Goal: Information Seeking & Learning: Learn about a topic

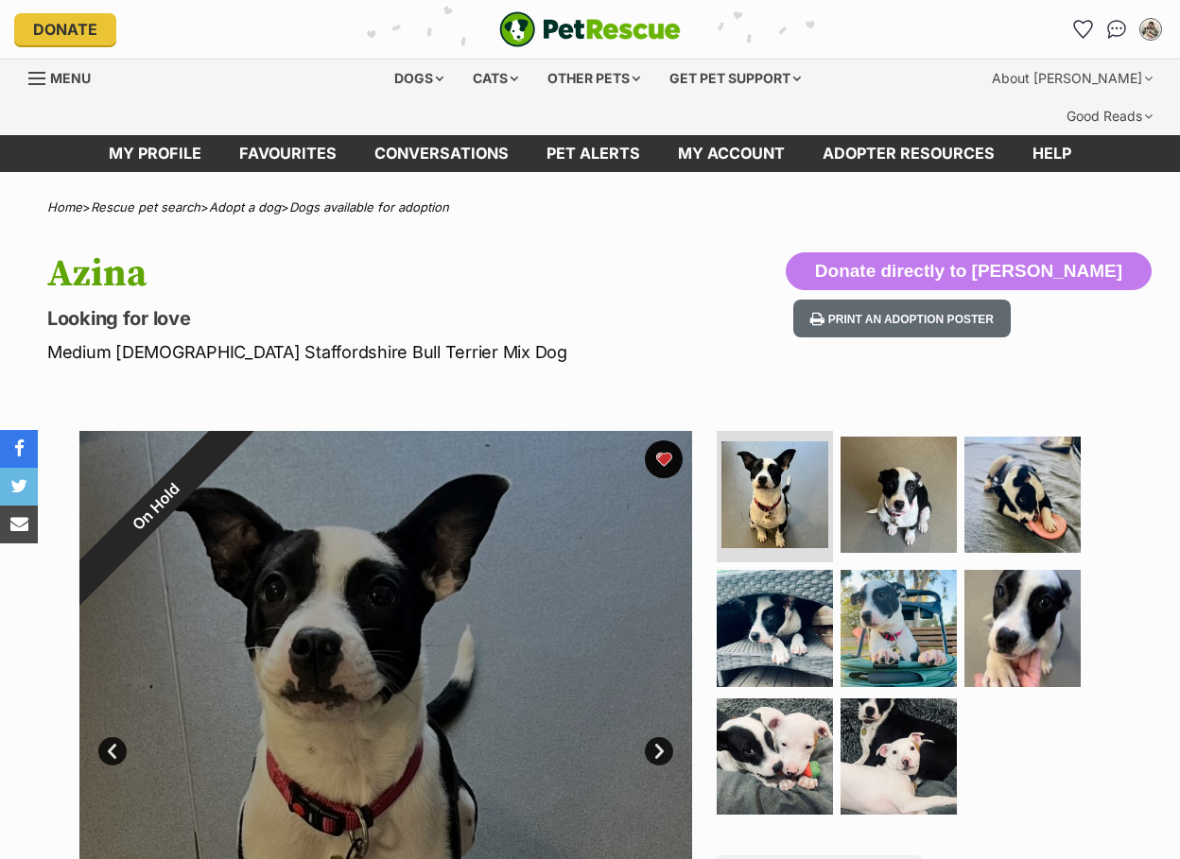
click at [668, 339] on p "Medium [DEMOGRAPHIC_DATA] Staffordshire Bull Terrier Mix Dog" at bounding box center [384, 352] width 674 height 26
click at [1115, 511] on section "On Hold 1 of 8 images 1 of 8 images 1 of 8 images 1 of 8 images 1 of 8 images 1…" at bounding box center [590, 723] width 1078 height 641
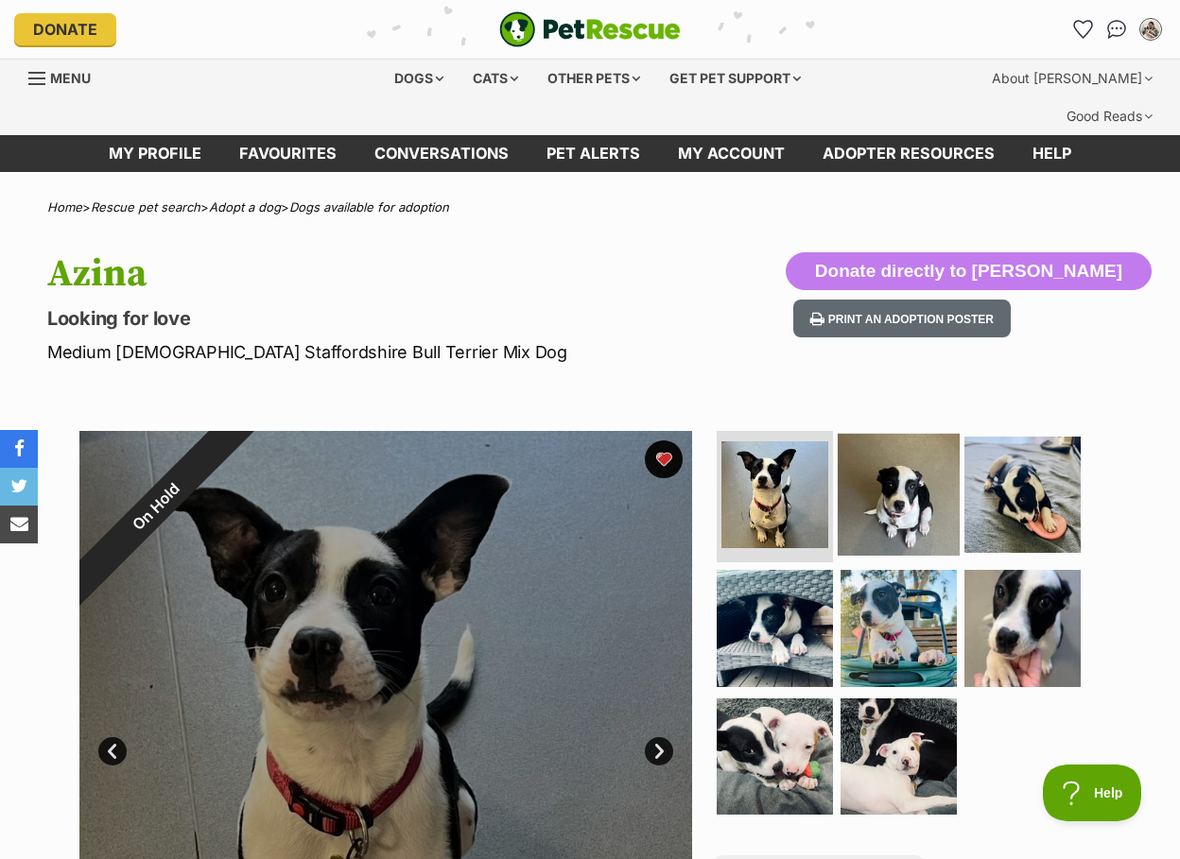
click at [844, 458] on img at bounding box center [899, 494] width 122 height 122
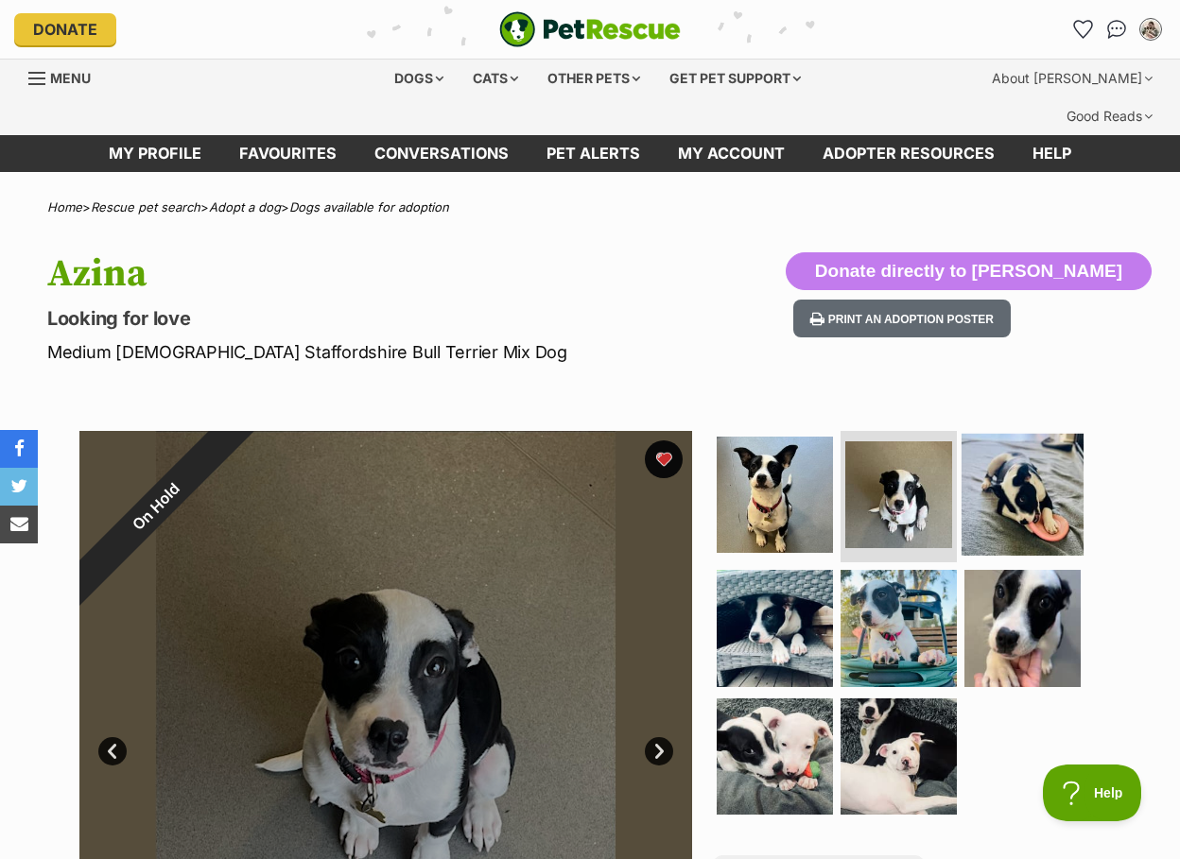
click at [1034, 472] on img at bounding box center [1022, 494] width 122 height 122
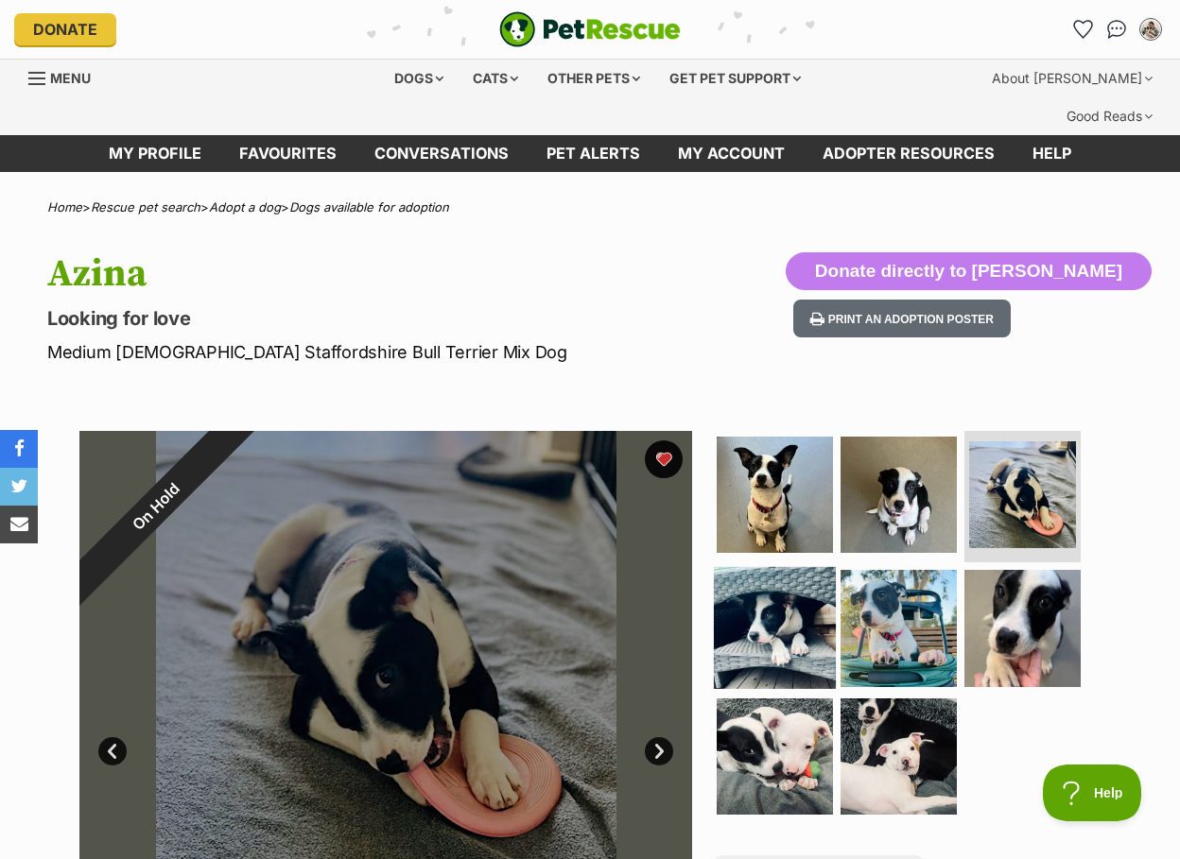
click at [799, 596] on img at bounding box center [775, 628] width 122 height 122
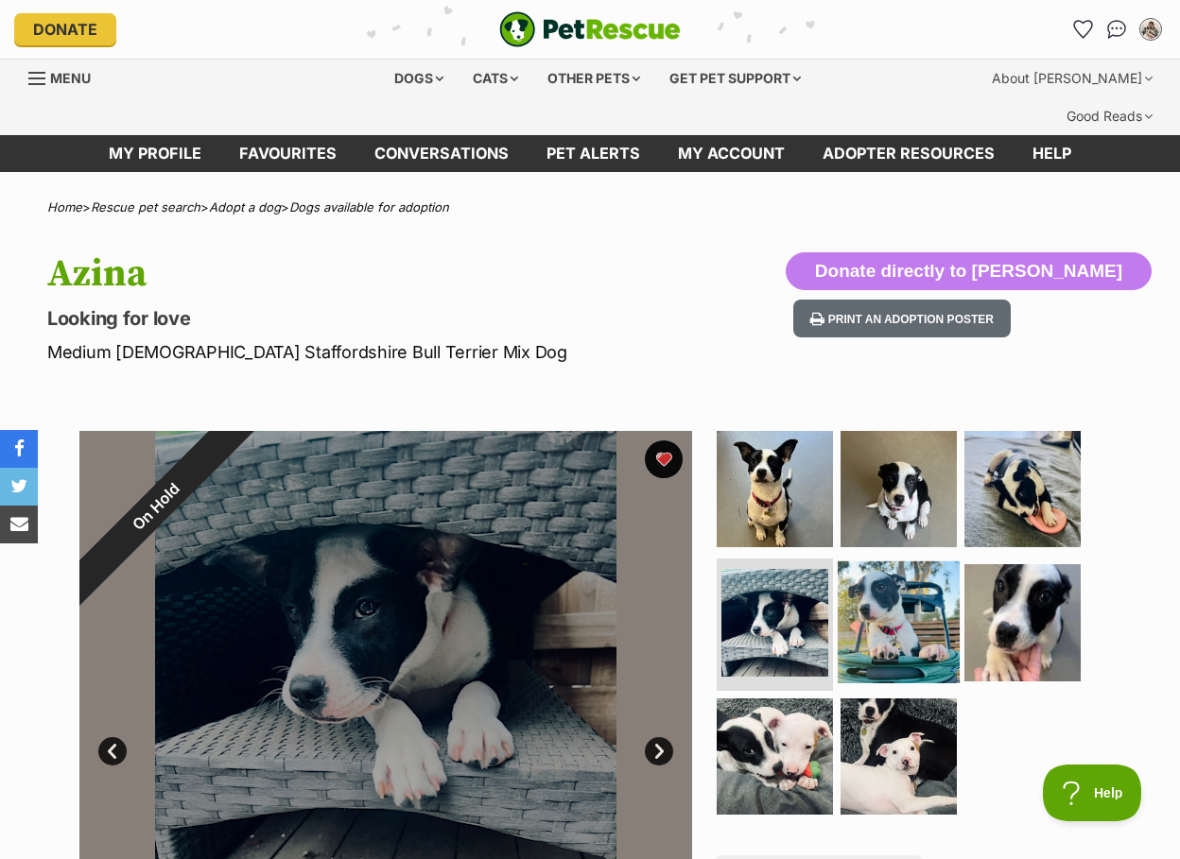
click at [941, 587] on img at bounding box center [899, 623] width 122 height 122
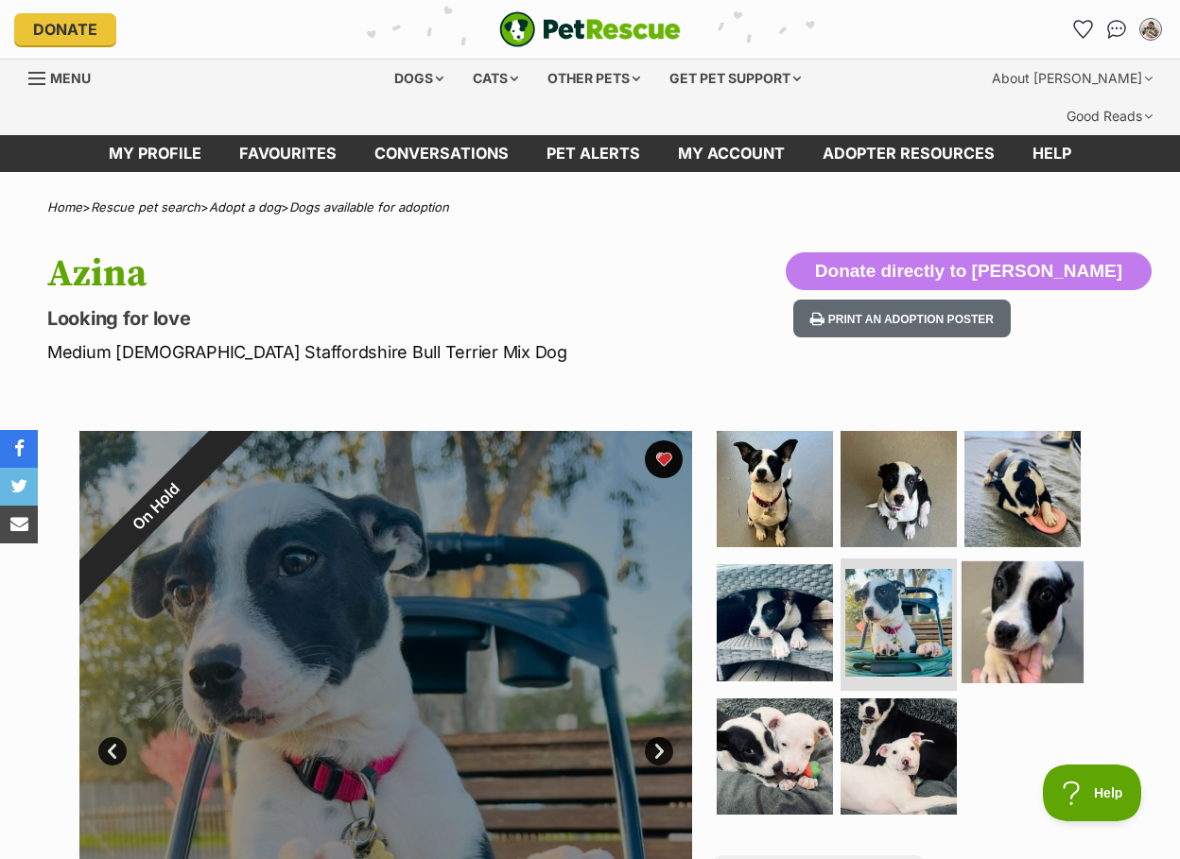
click at [1023, 600] on img at bounding box center [1022, 623] width 122 height 122
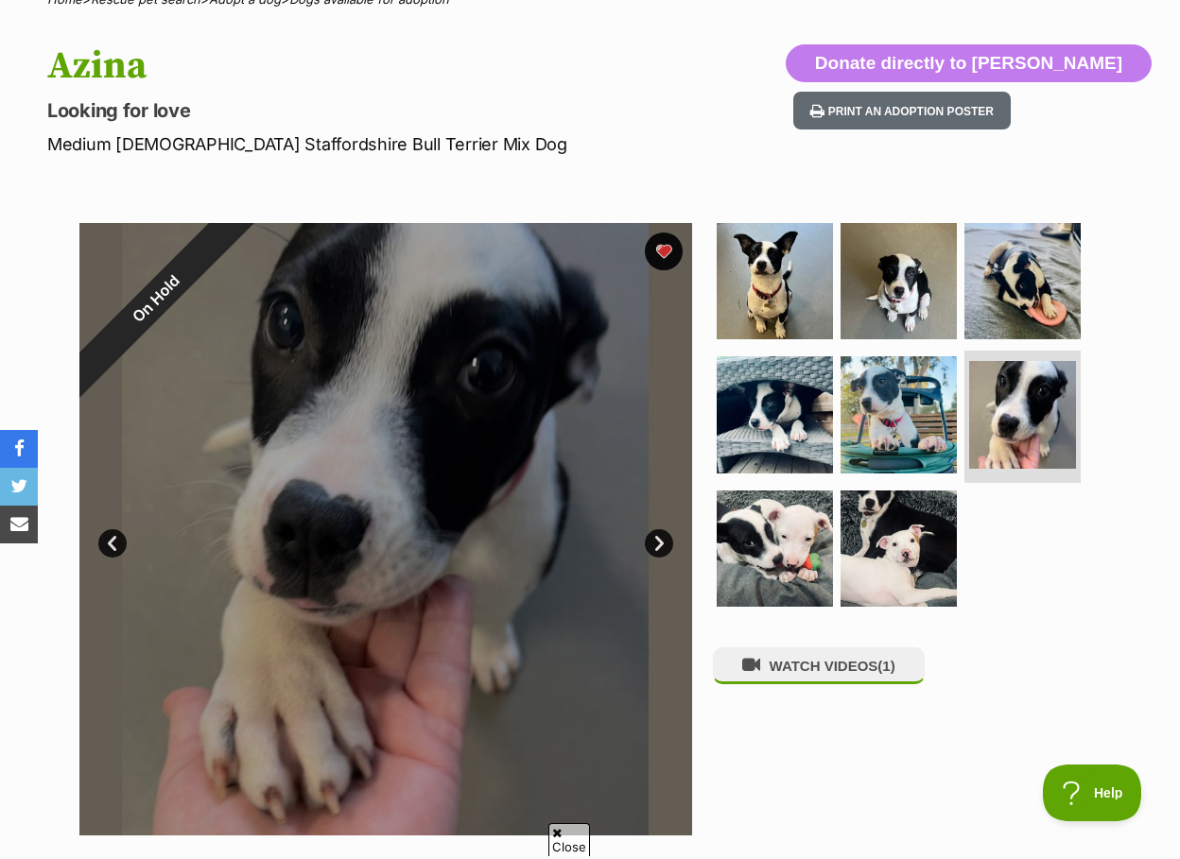
scroll to position [315, 0]
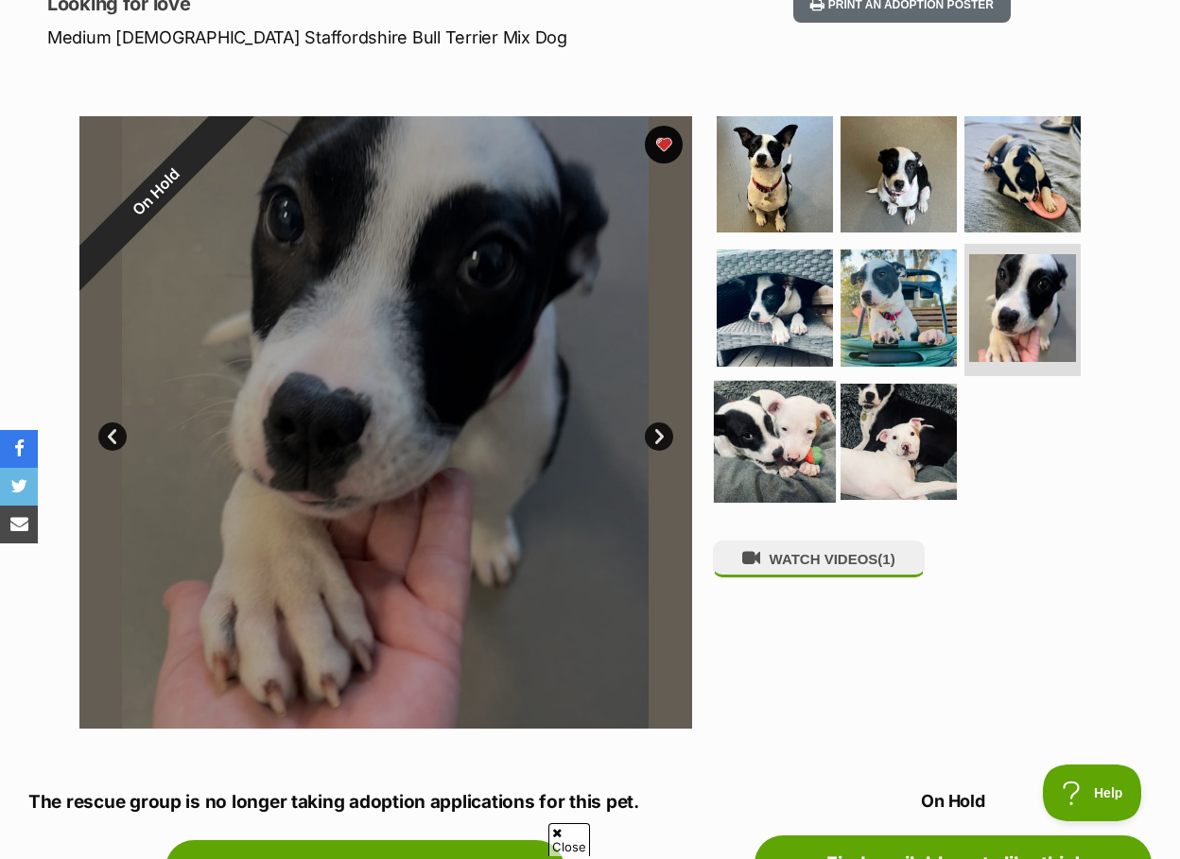
click at [777, 441] on img at bounding box center [775, 442] width 122 height 122
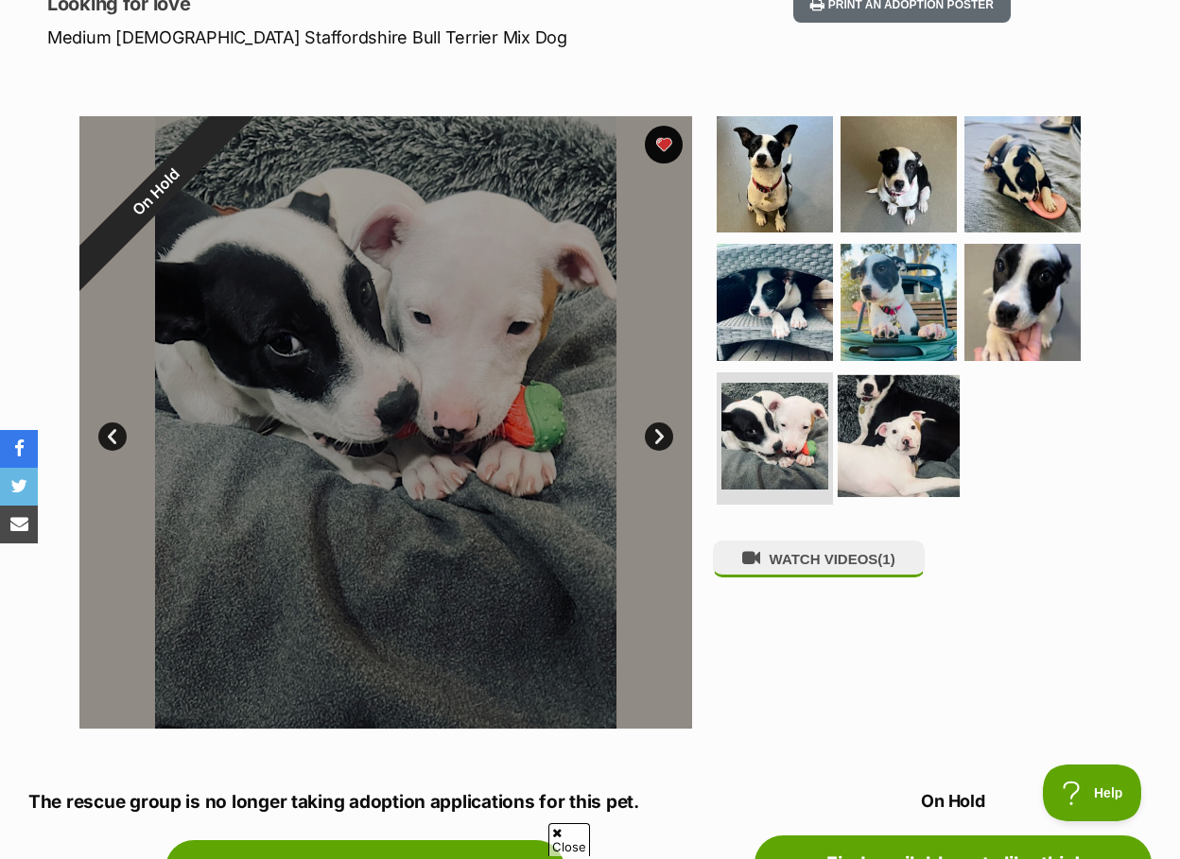
click at [899, 425] on img at bounding box center [899, 436] width 122 height 122
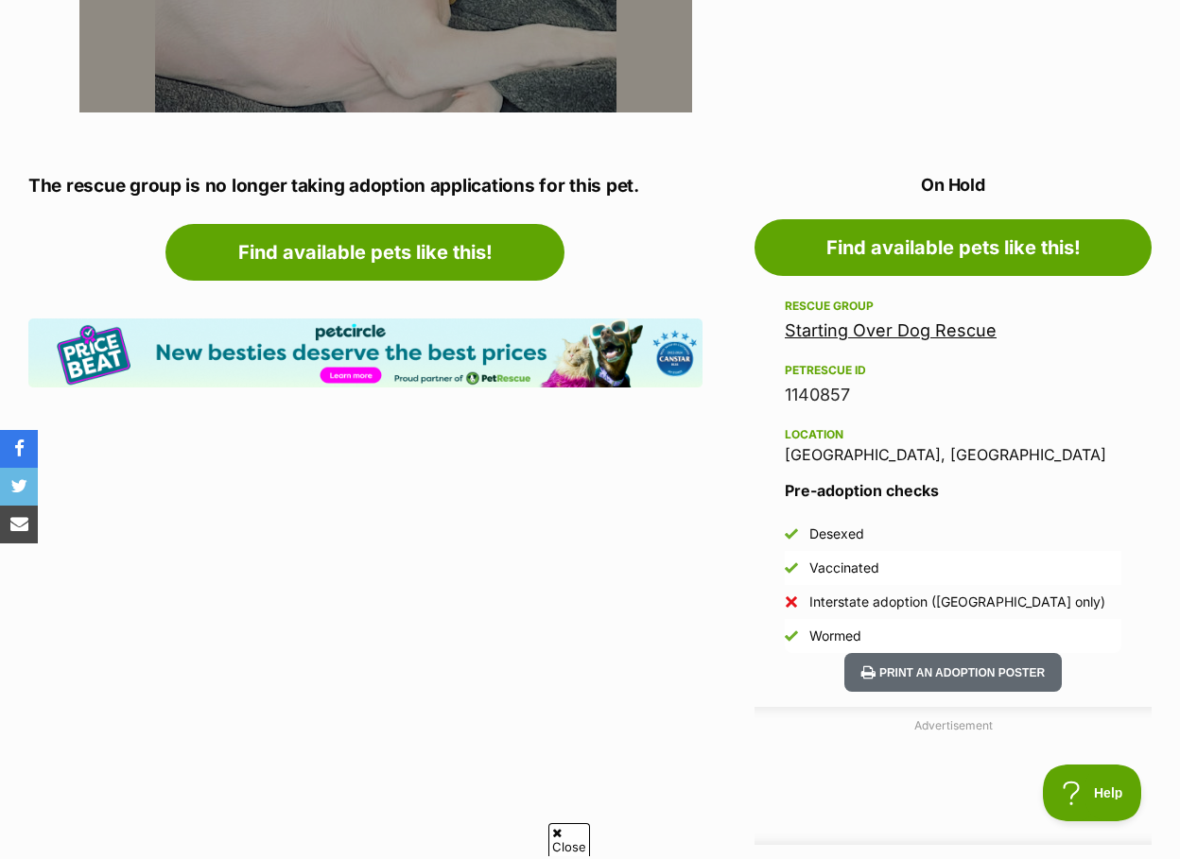
scroll to position [0, 0]
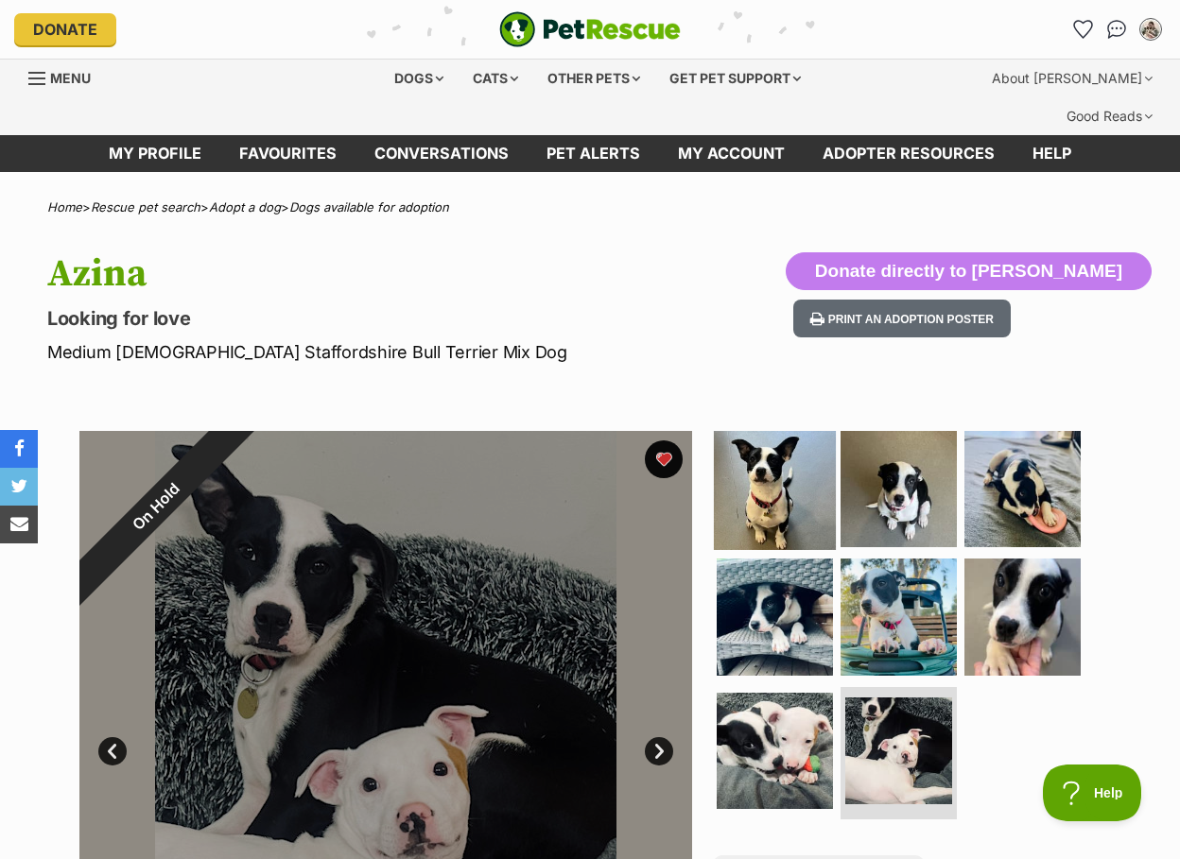
click at [815, 427] on img at bounding box center [775, 488] width 122 height 122
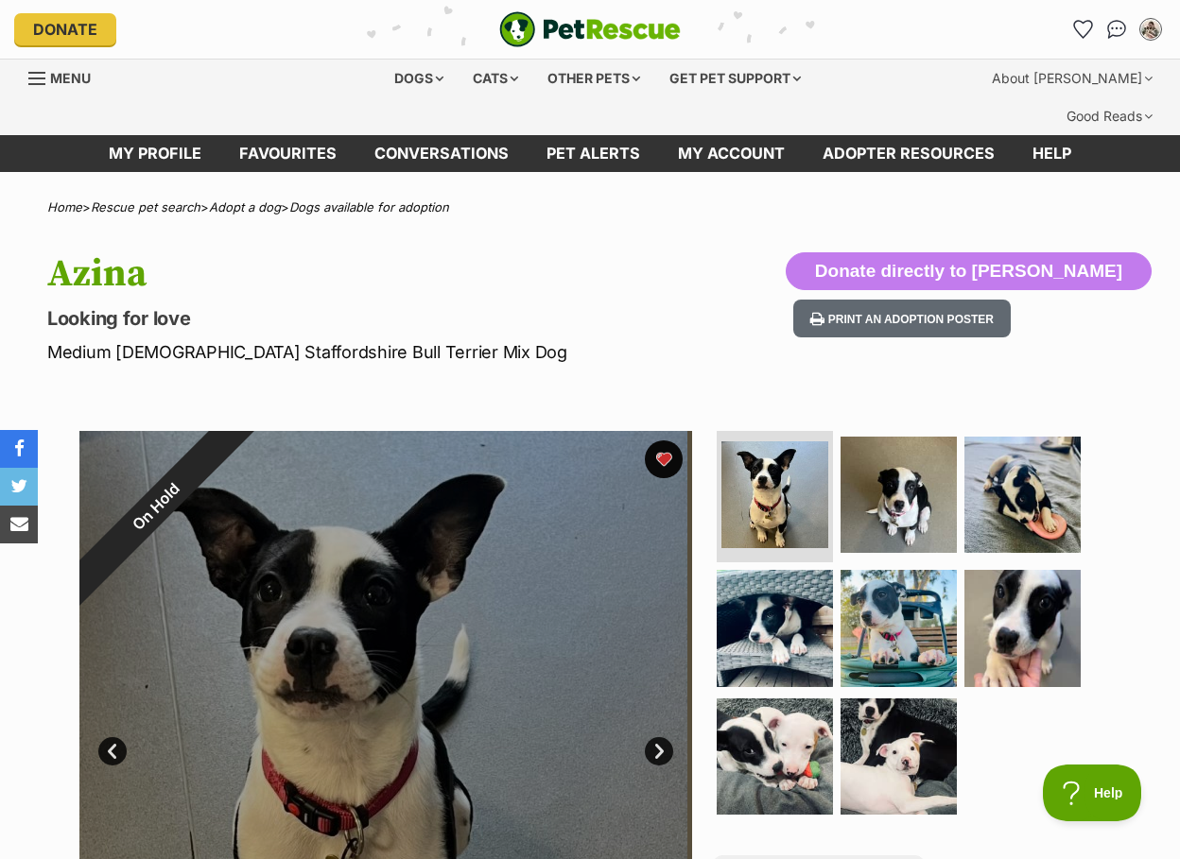
click at [770, 278] on div "Azina Looking for love Medium [DEMOGRAPHIC_DATA] Staffordshire Bull Terrier Mix…" at bounding box center [590, 308] width 1180 height 112
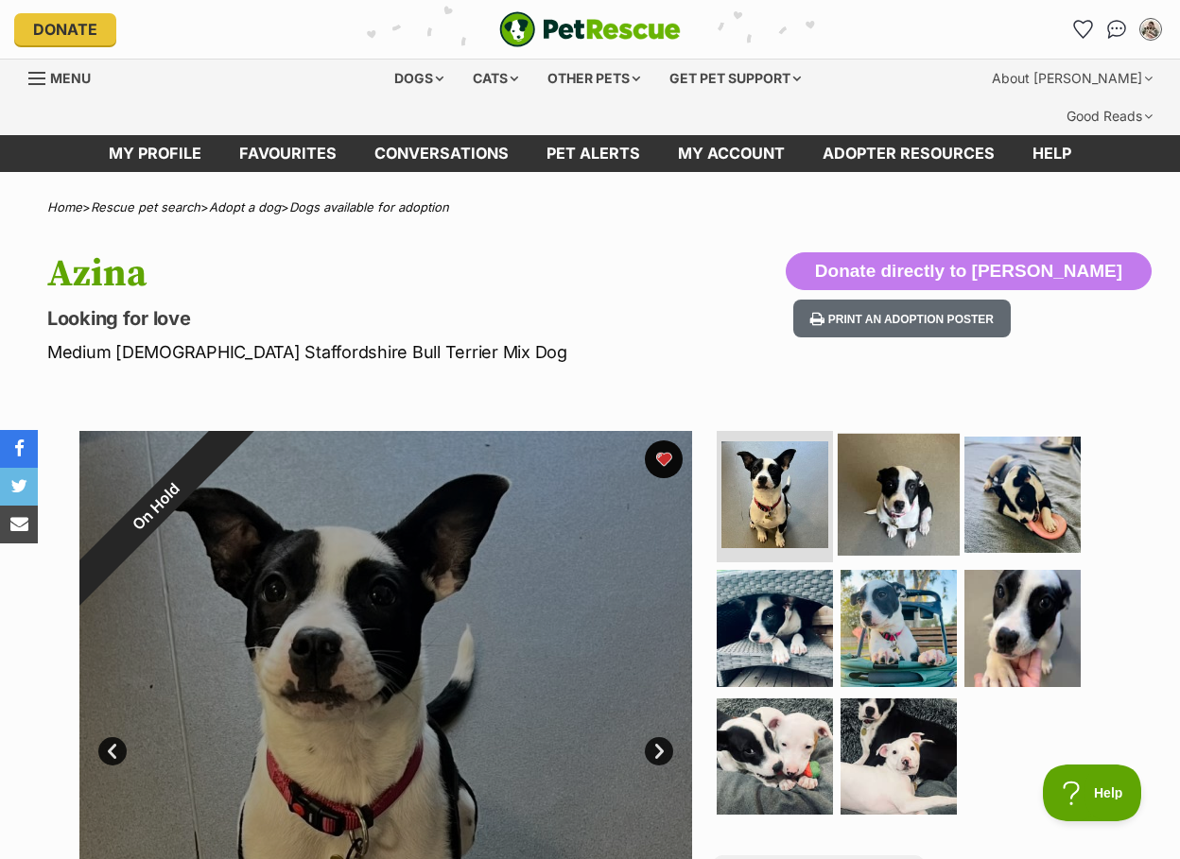
click at [903, 433] on img at bounding box center [899, 494] width 122 height 122
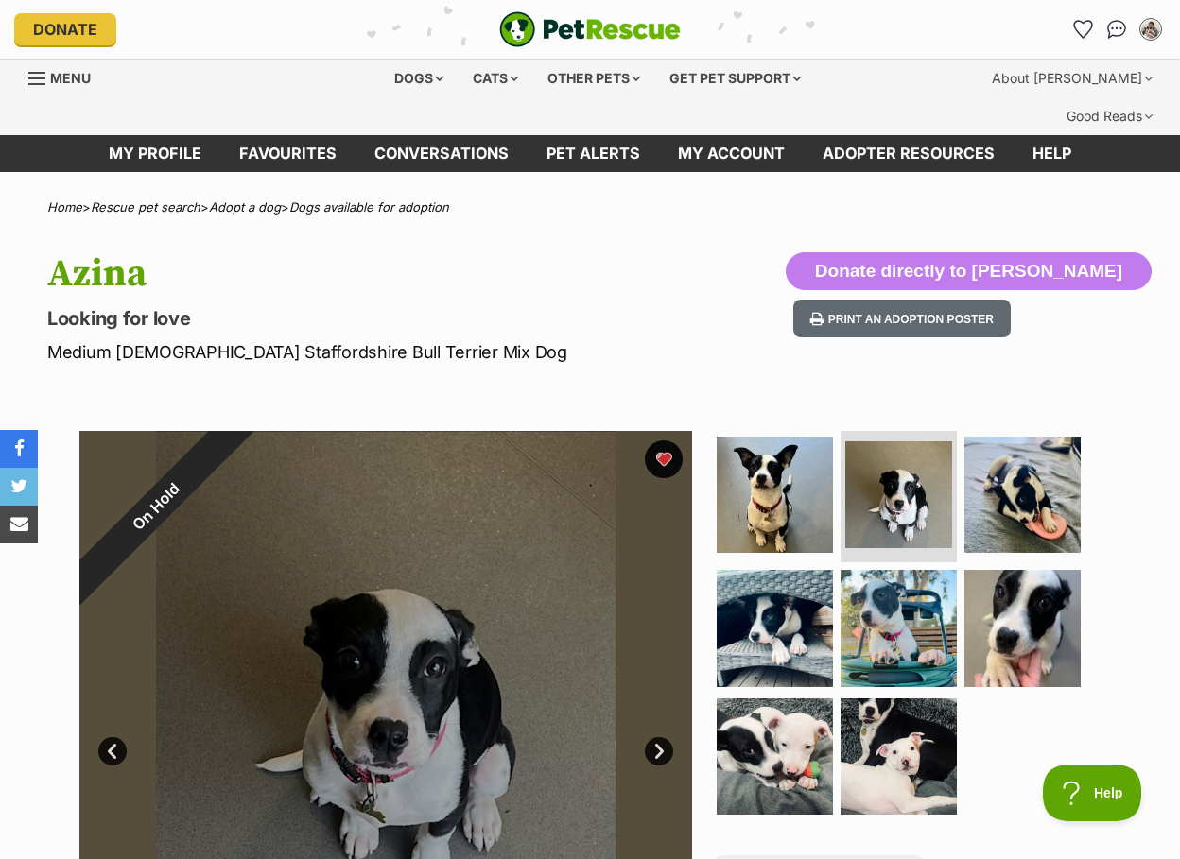
click at [1030, 454] on img at bounding box center [1022, 494] width 122 height 122
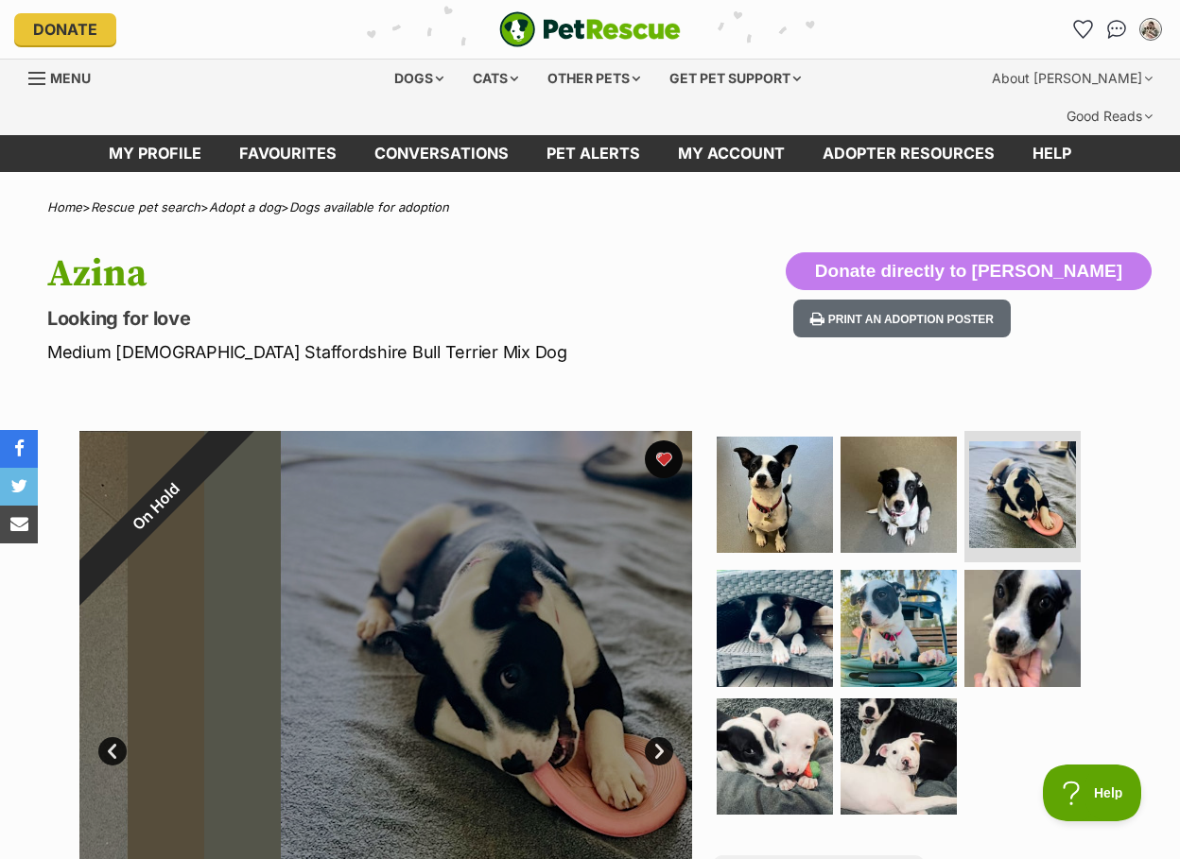
click at [1112, 471] on section "On Hold 3 of 8 images 3 of 8 images 3 of 8 images 3 of 8 images 3 of 8 images 3…" at bounding box center [590, 723] width 1078 height 641
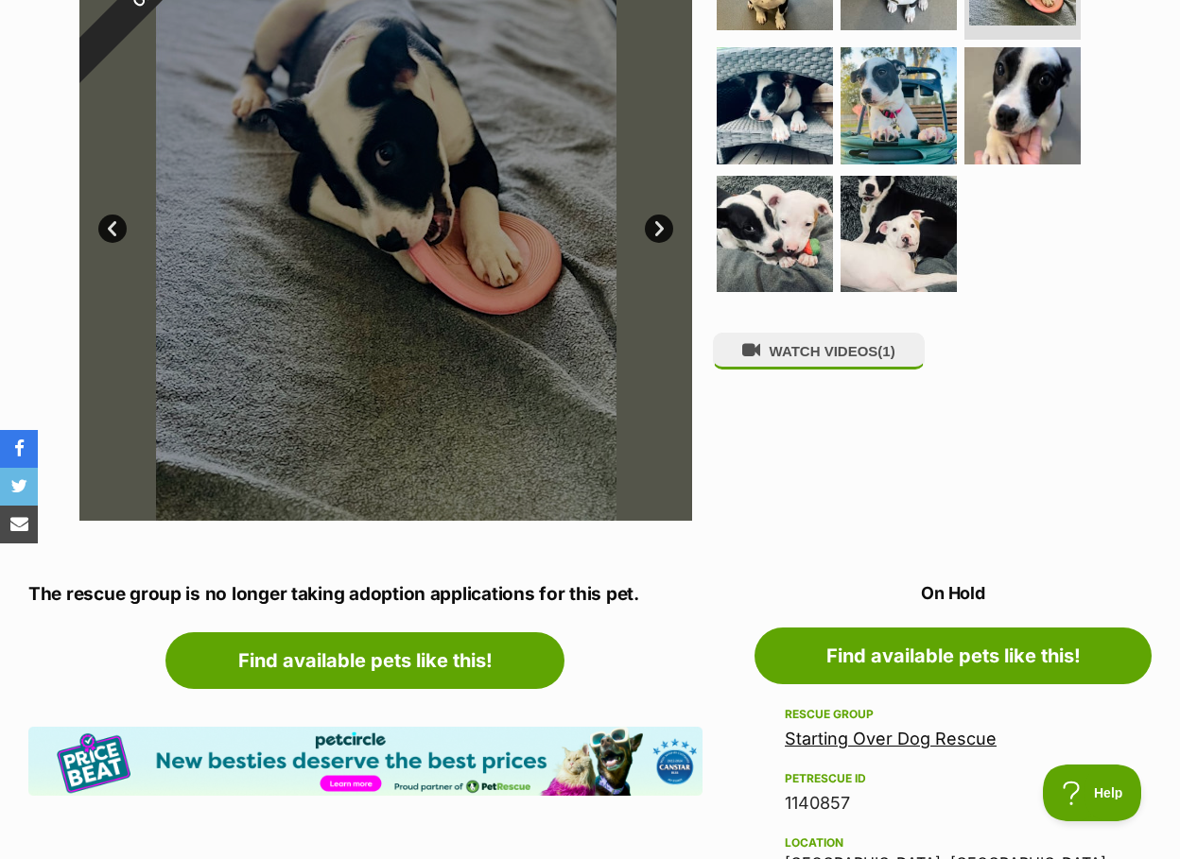
scroll to position [631, 0]
